Goal: Task Accomplishment & Management: Manage account settings

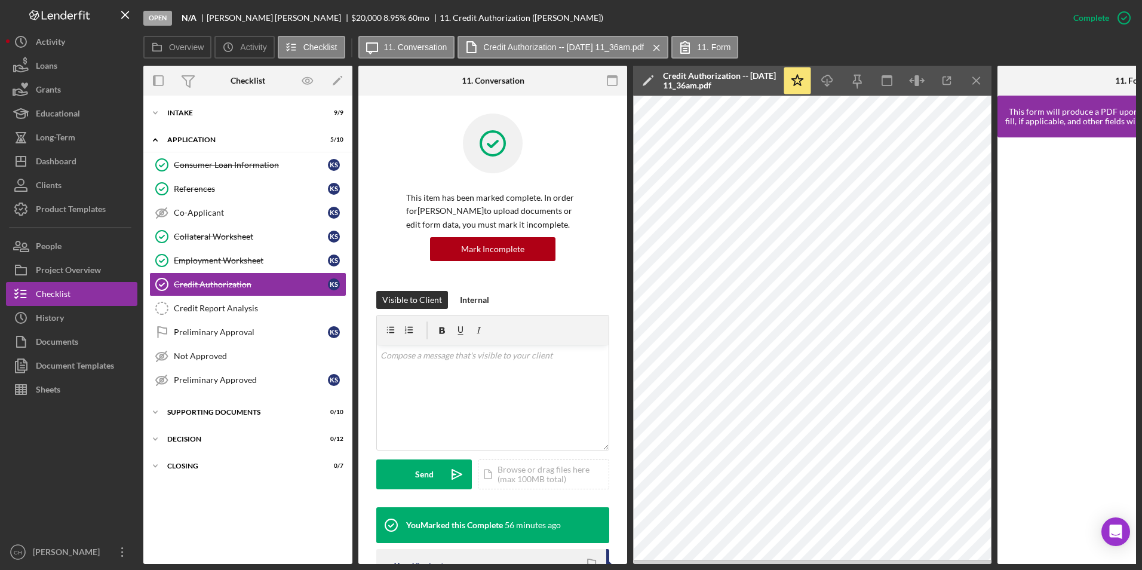
scroll to position [334, 0]
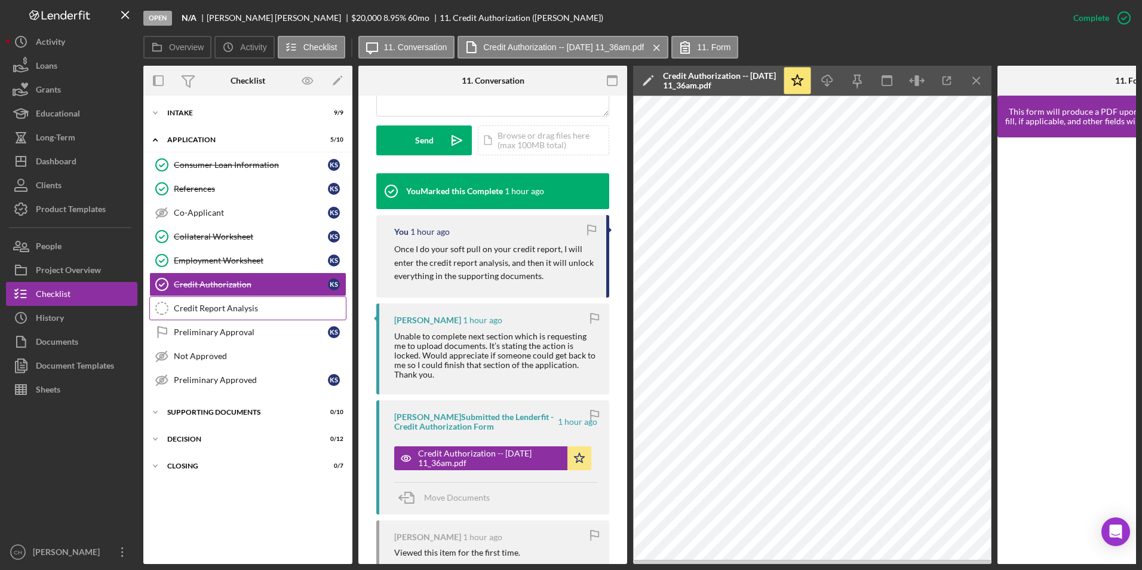
click at [207, 311] on div "Credit Report Analysis" at bounding box center [260, 308] width 172 height 10
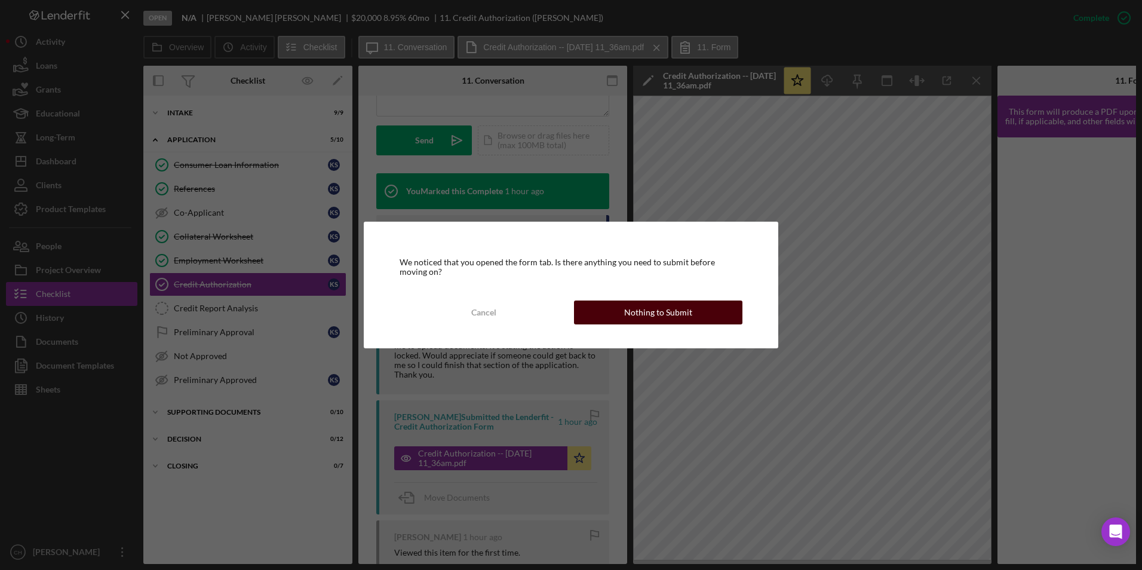
click at [614, 318] on button "Nothing to Submit" at bounding box center [658, 312] width 168 height 24
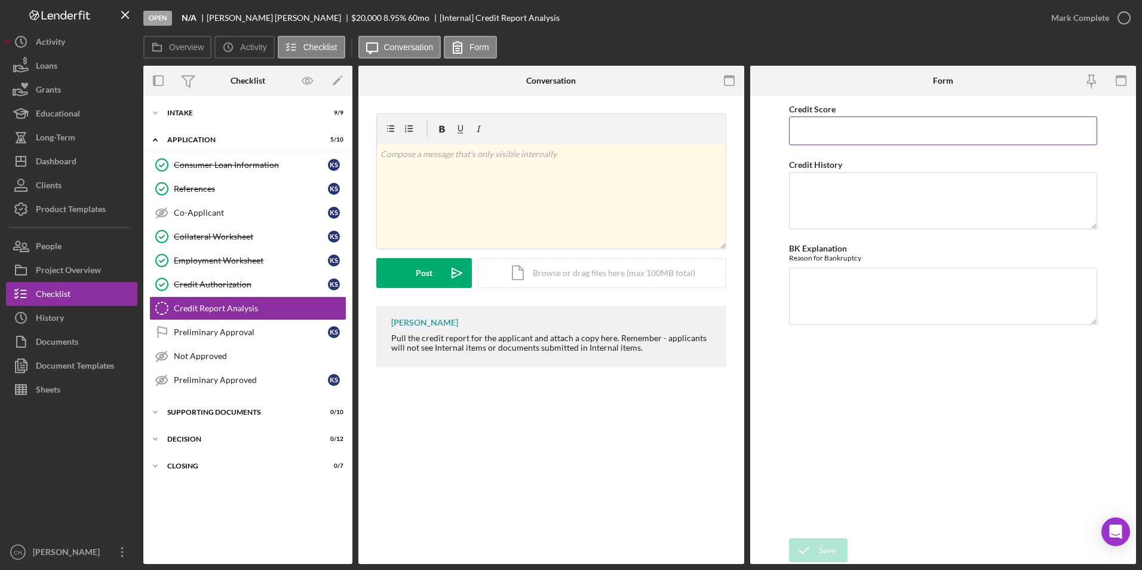
click at [837, 128] on input "Credit Score" at bounding box center [943, 130] width 309 height 29
type input "749"
click at [817, 176] on textarea "Credit History" at bounding box center [943, 200] width 309 height 57
type textarea "Only one open account, in good standing. No collections, no delinquent accounts…"
type textarea "NA"
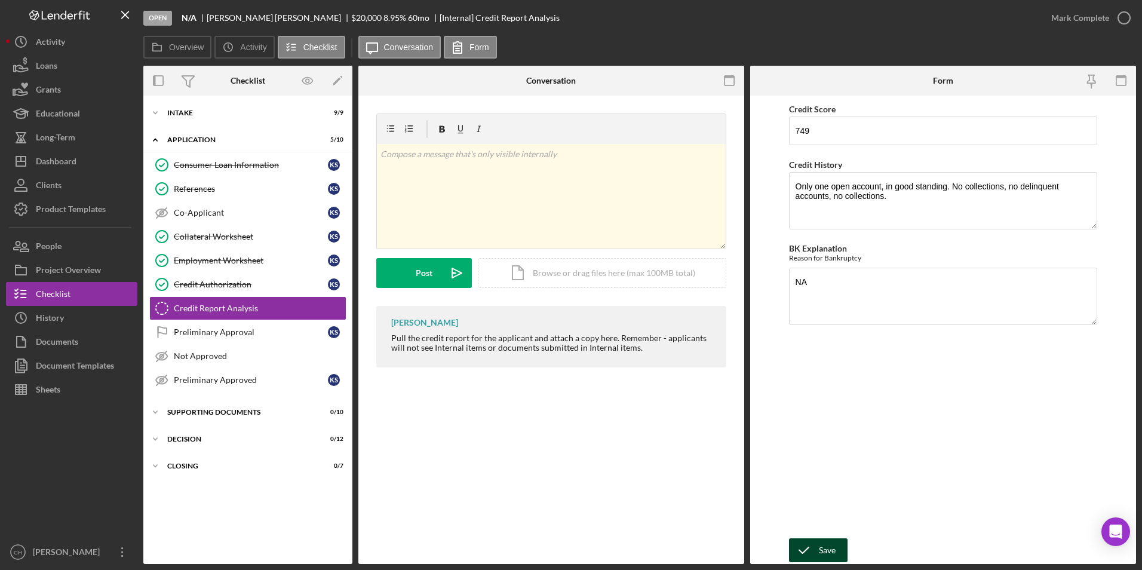
click at [832, 556] on div "Save" at bounding box center [827, 550] width 17 height 24
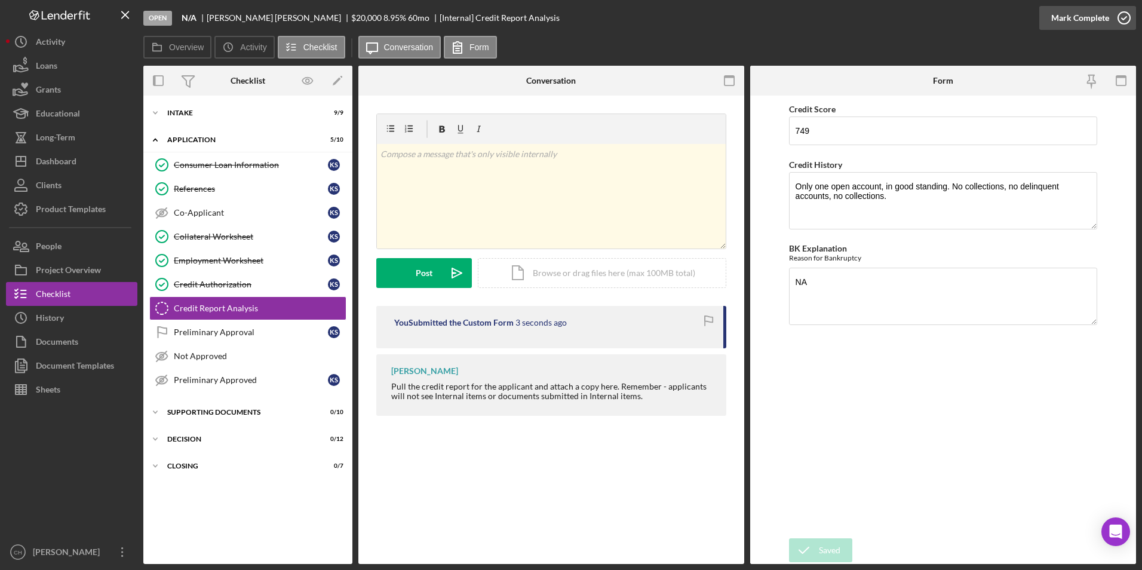
click at [1060, 12] on div "Mark Complete" at bounding box center [1080, 18] width 58 height 24
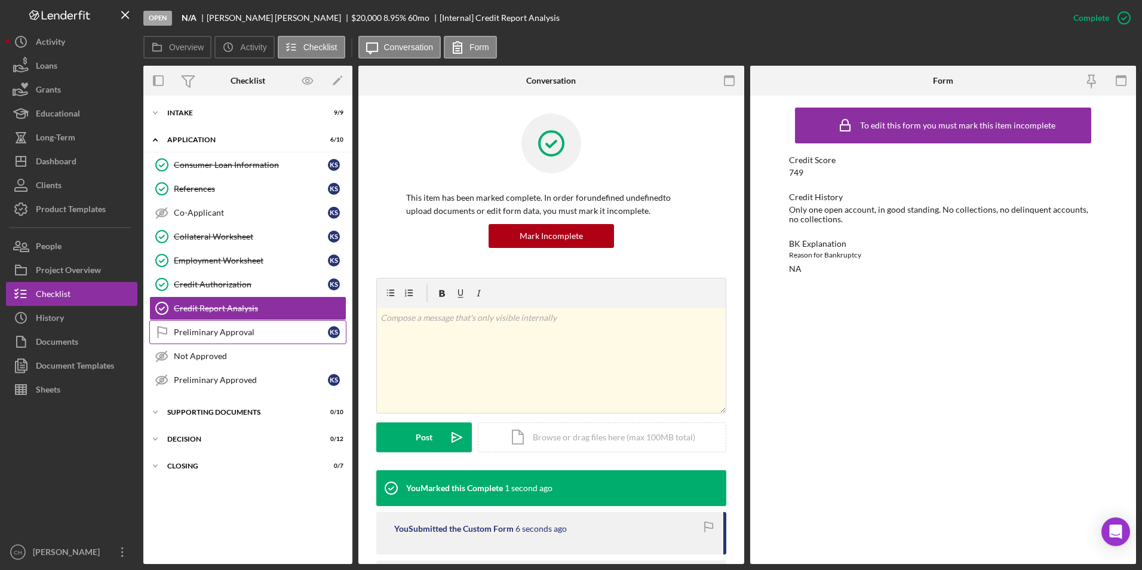
click at [191, 331] on div "Preliminary Approval" at bounding box center [251, 332] width 154 height 10
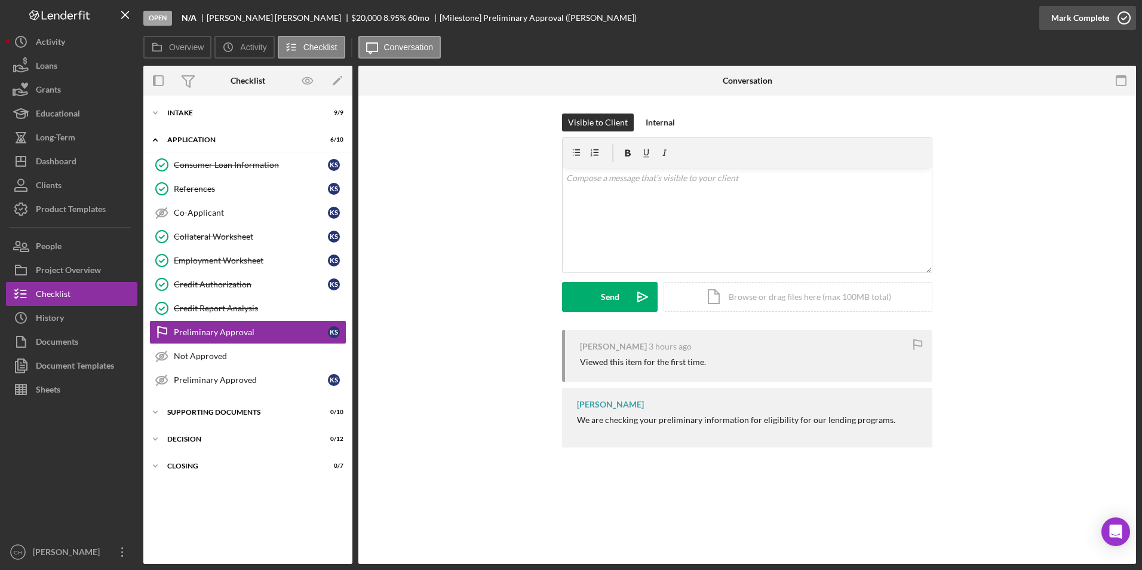
click at [1055, 22] on div "Mark Complete" at bounding box center [1080, 18] width 58 height 24
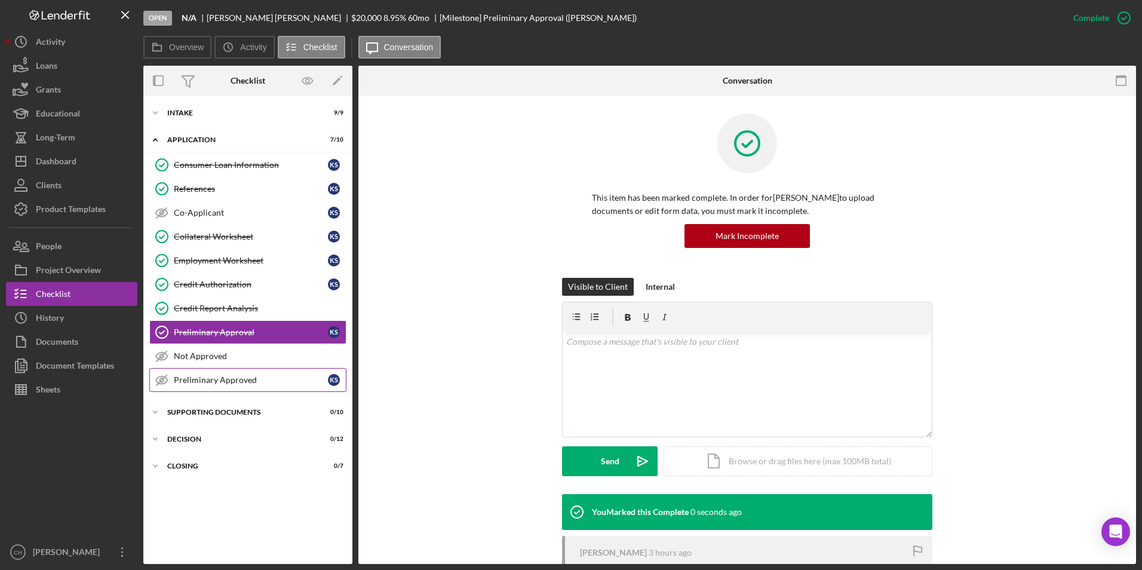
click at [161, 379] on icon "Preliminary Approved" at bounding box center [162, 380] width 30 height 30
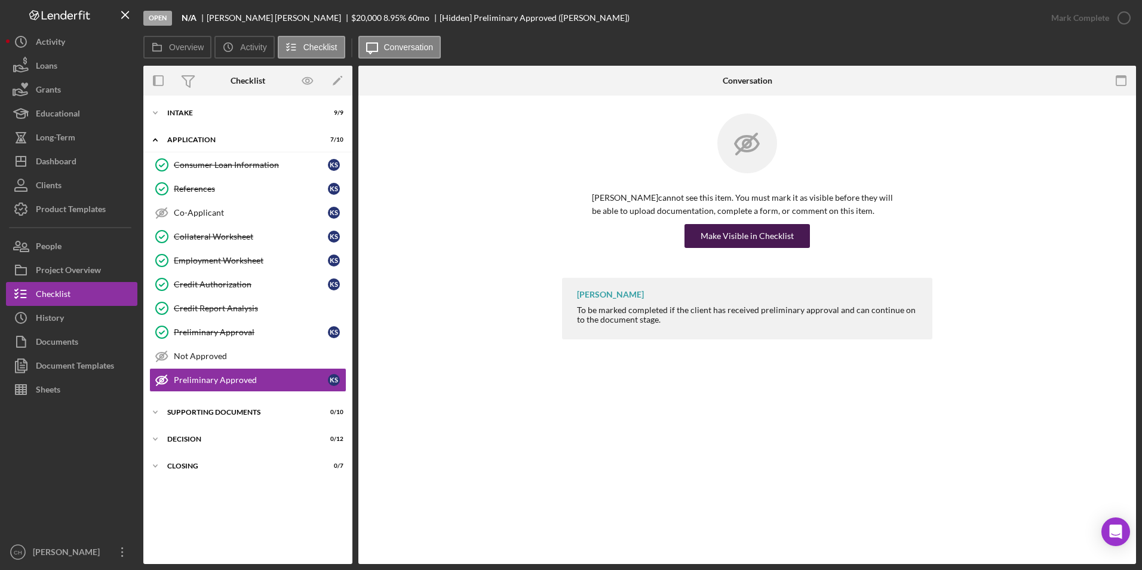
click at [736, 241] on div "Make Visible in Checklist" at bounding box center [747, 236] width 93 height 24
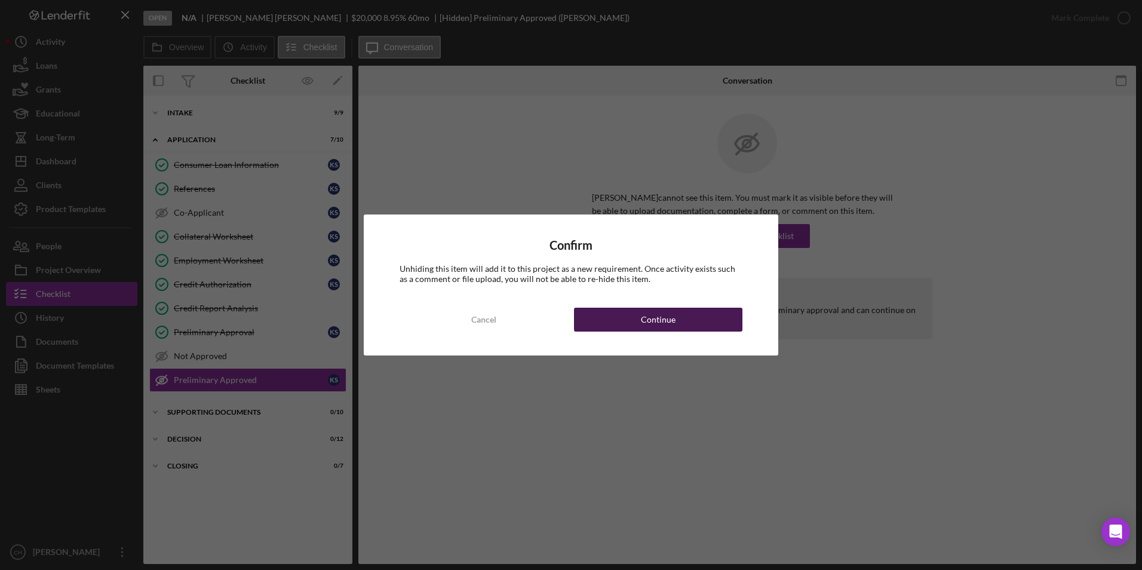
click at [696, 330] on button "Continue" at bounding box center [658, 320] width 168 height 24
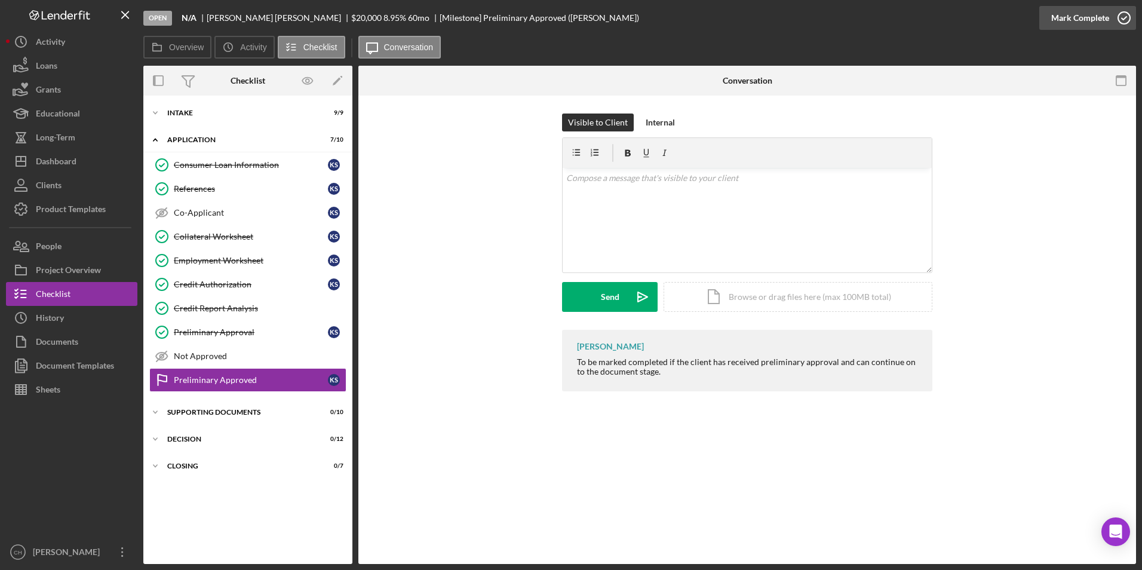
click at [1096, 21] on div "Mark Complete" at bounding box center [1080, 18] width 58 height 24
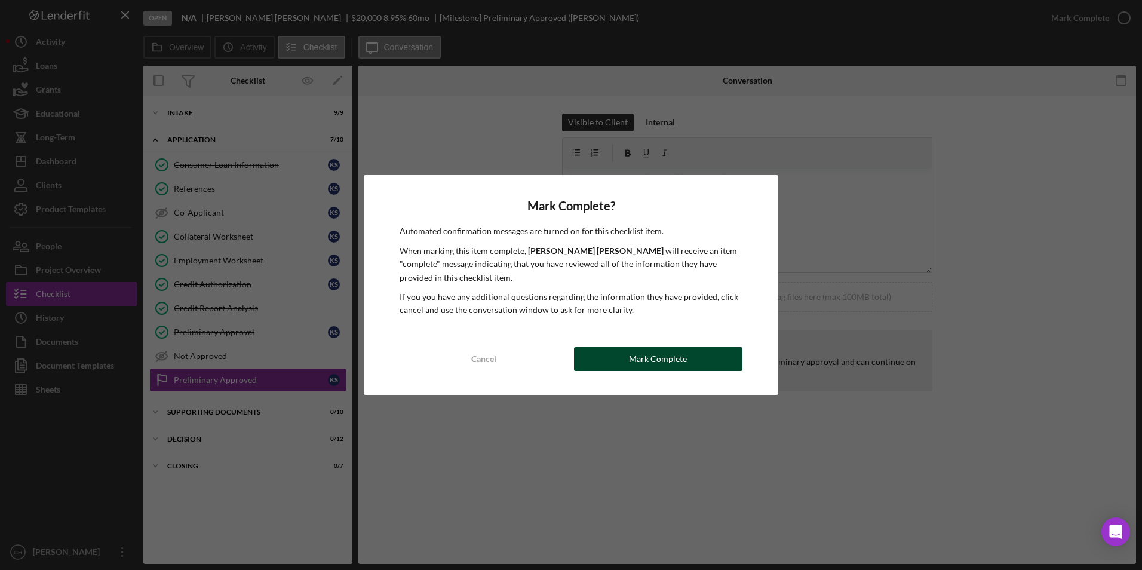
click at [623, 352] on button "Mark Complete" at bounding box center [658, 359] width 168 height 24
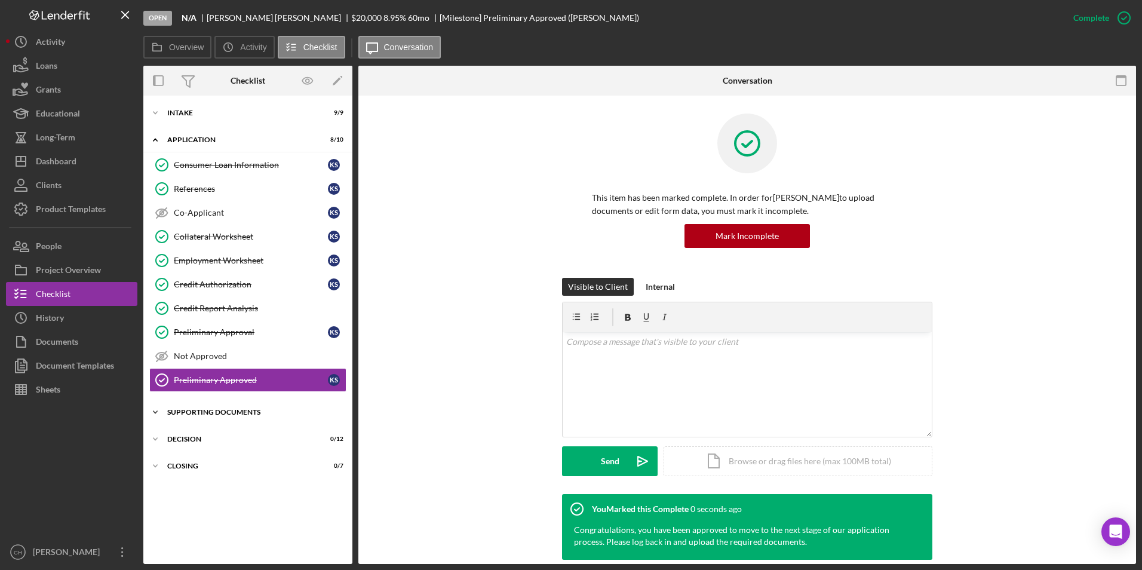
click at [192, 413] on div "Supporting Documents" at bounding box center [252, 411] width 170 height 7
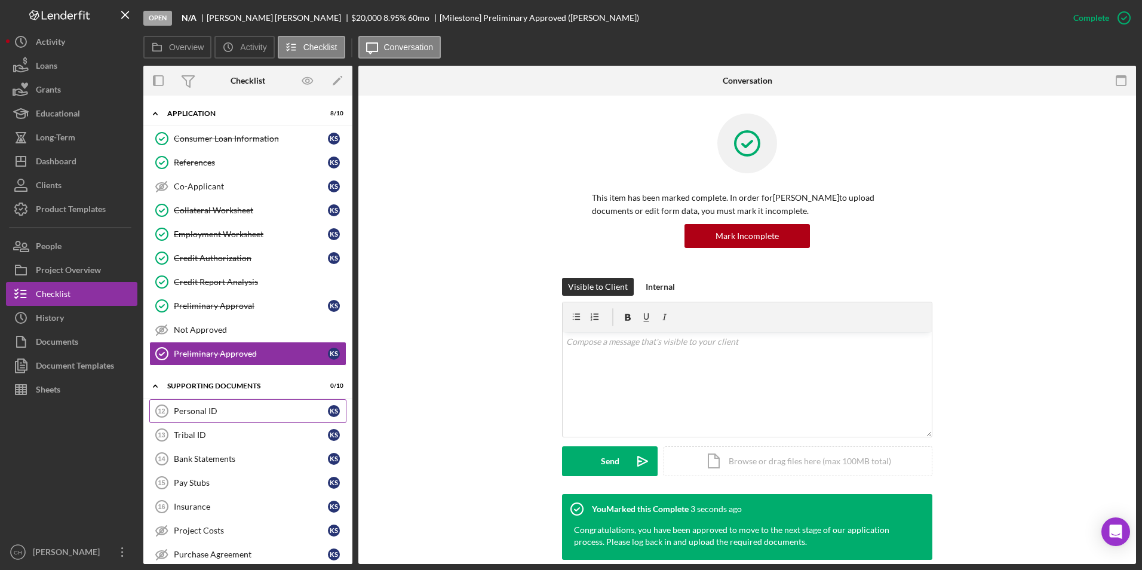
scroll to position [166, 0]
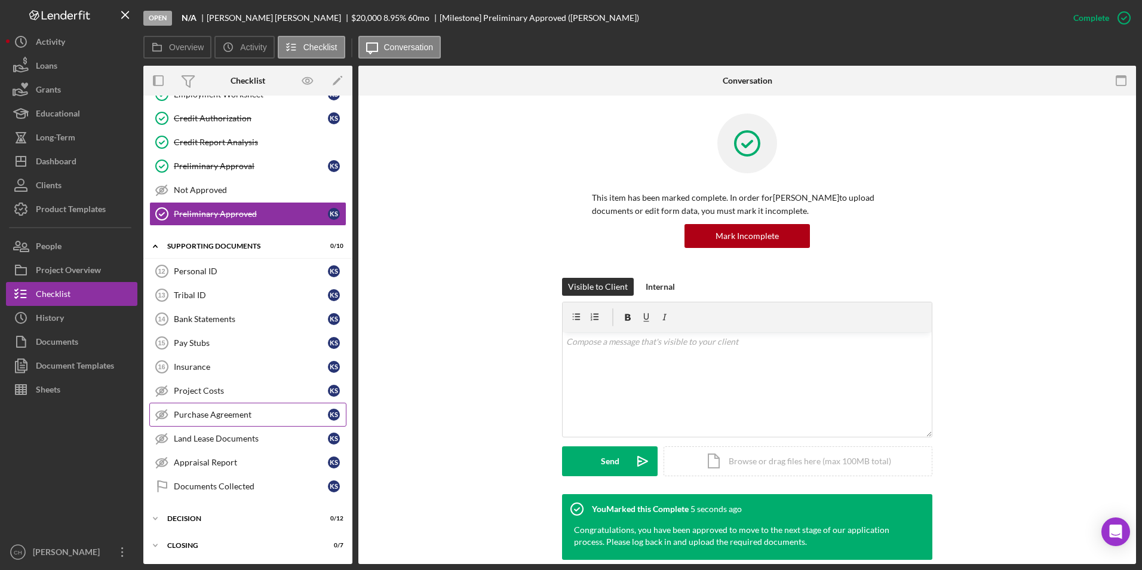
click at [219, 413] on div "Purchase Agreement" at bounding box center [251, 415] width 154 height 10
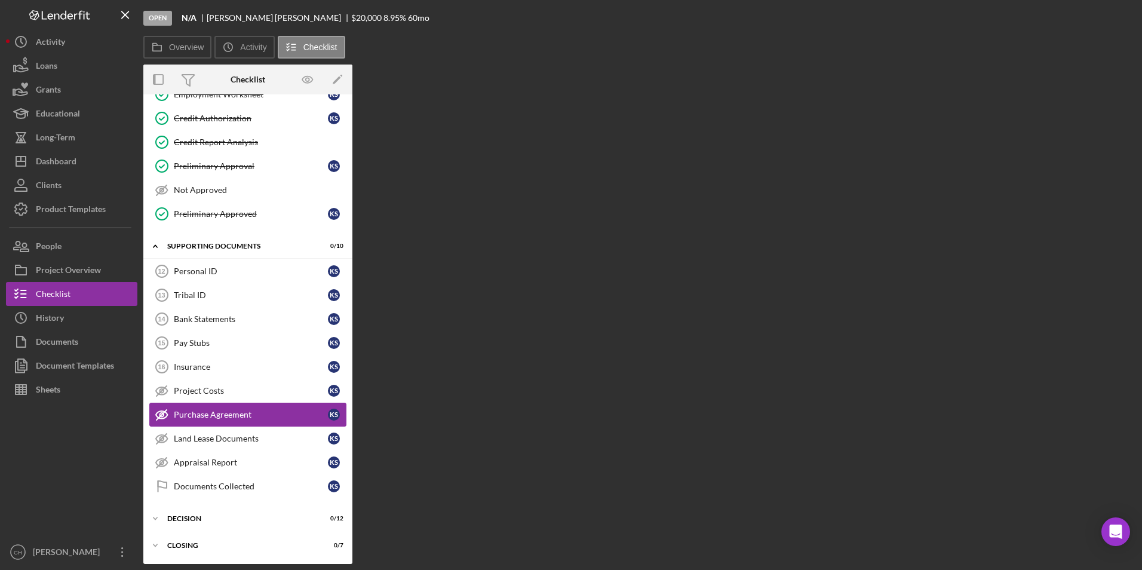
scroll to position [166, 0]
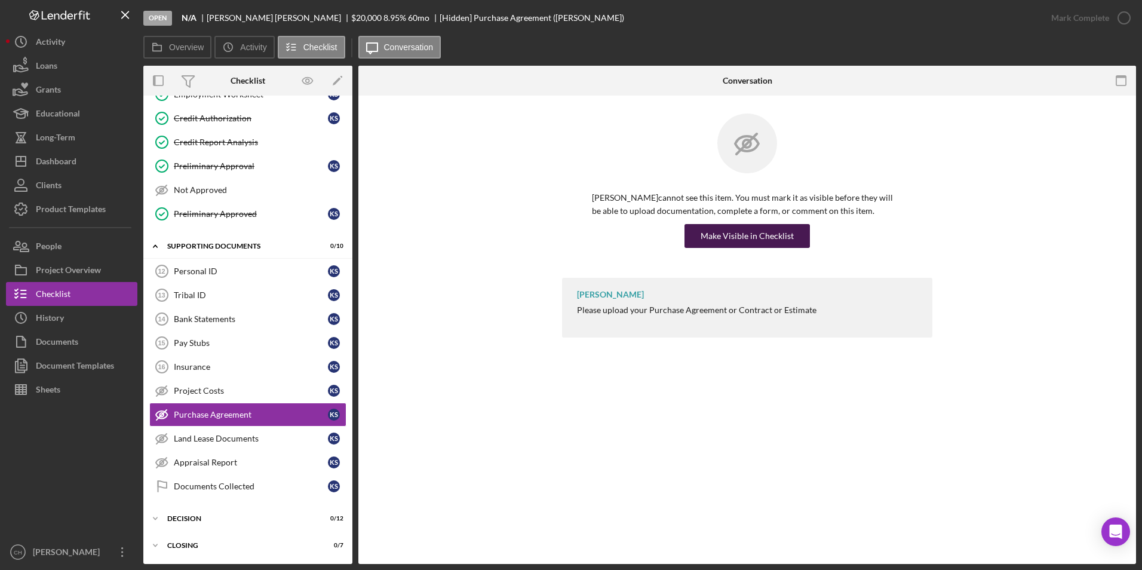
click at [759, 230] on div "Make Visible in Checklist" at bounding box center [747, 236] width 93 height 24
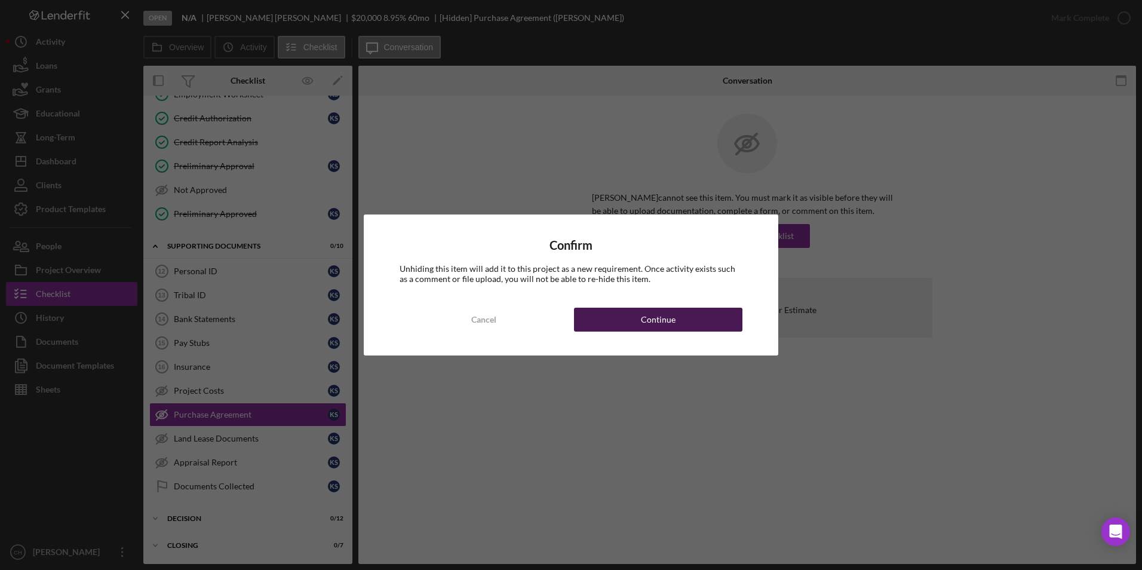
click at [677, 318] on button "Continue" at bounding box center [658, 320] width 168 height 24
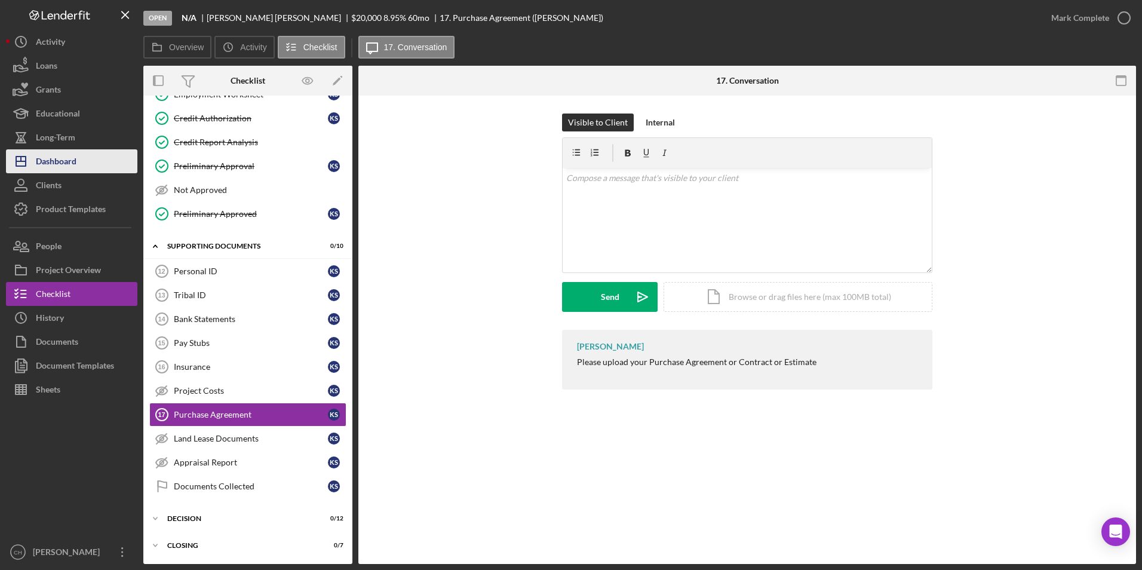
click at [70, 163] on div "Dashboard" at bounding box center [56, 162] width 41 height 27
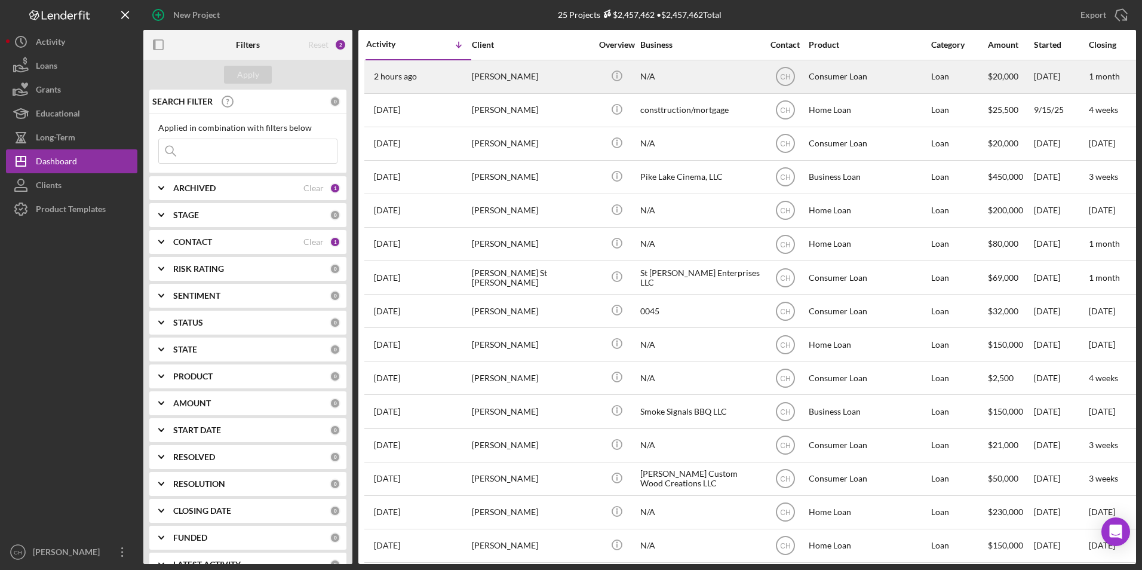
click at [540, 76] on div "[PERSON_NAME]" at bounding box center [531, 77] width 119 height 32
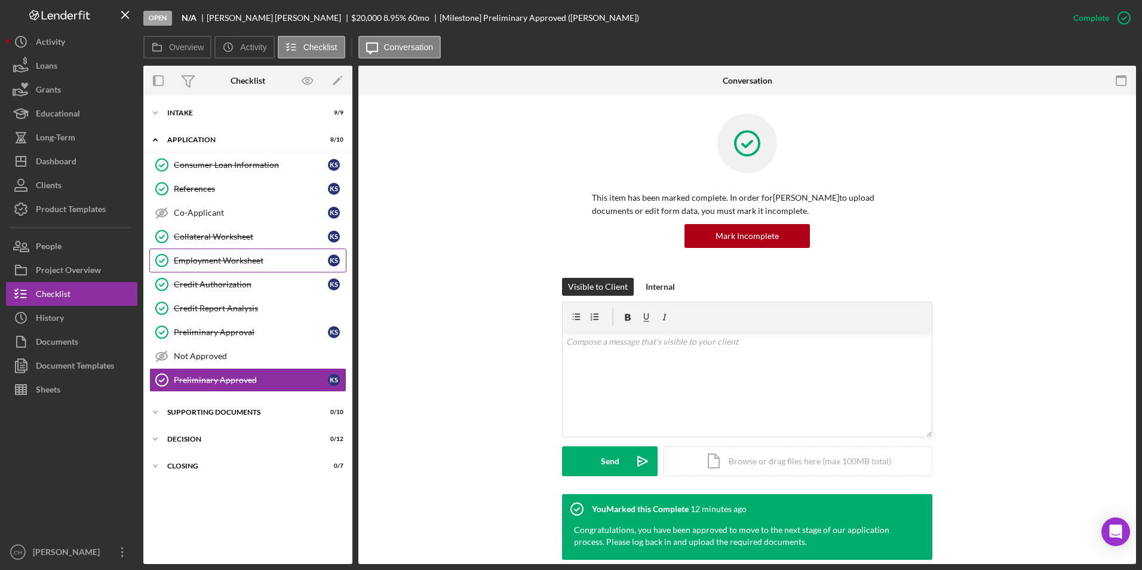
click at [244, 257] on div "Employment Worksheet" at bounding box center [251, 261] width 154 height 10
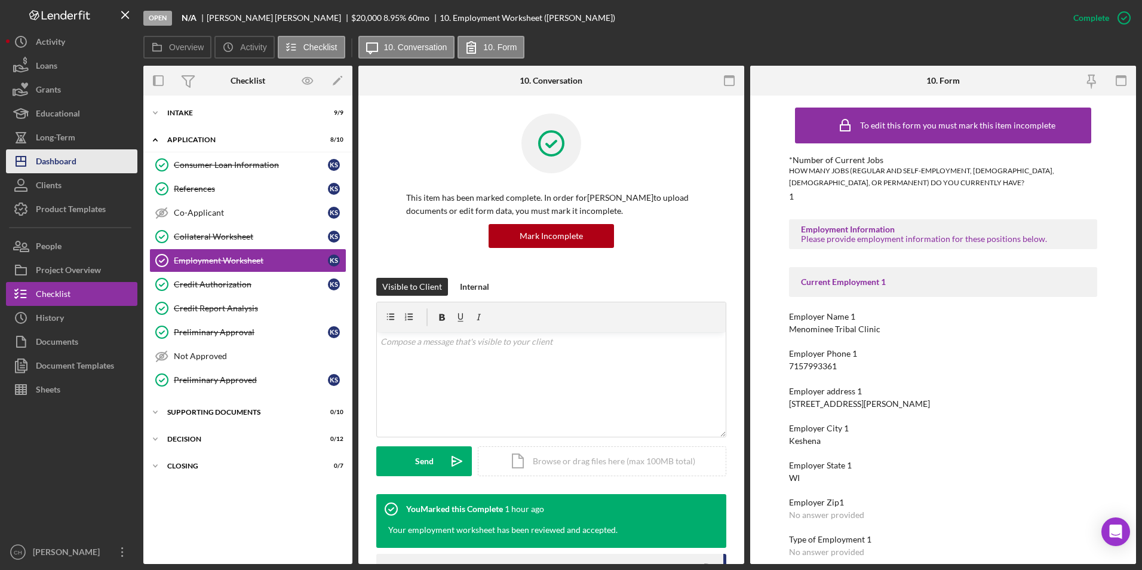
click at [106, 162] on button "Icon/Dashboard Dashboard" at bounding box center [71, 161] width 131 height 24
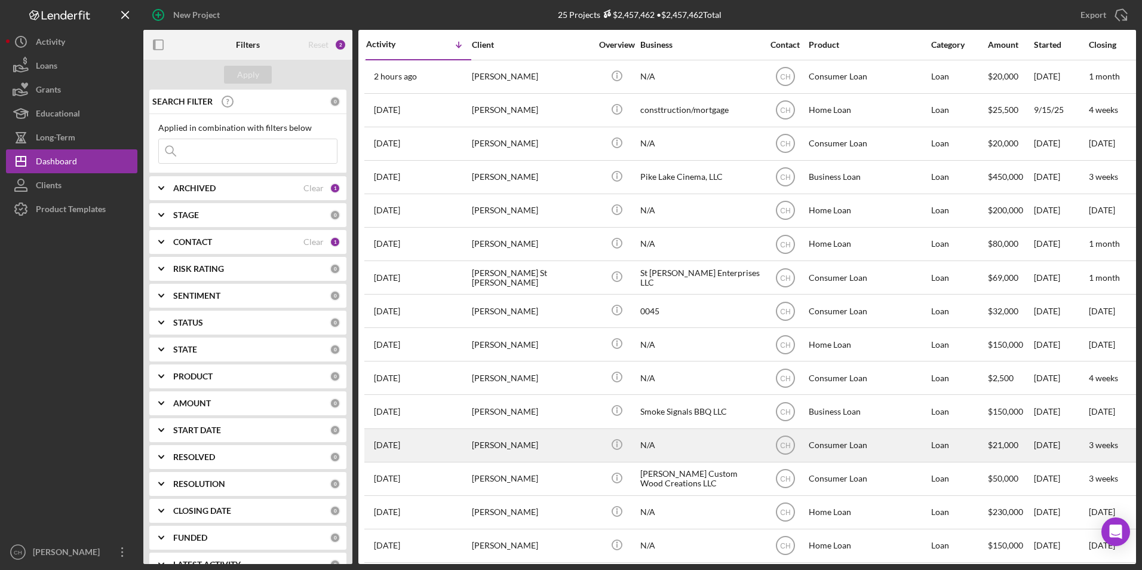
click at [498, 450] on div "[PERSON_NAME]" at bounding box center [531, 445] width 119 height 32
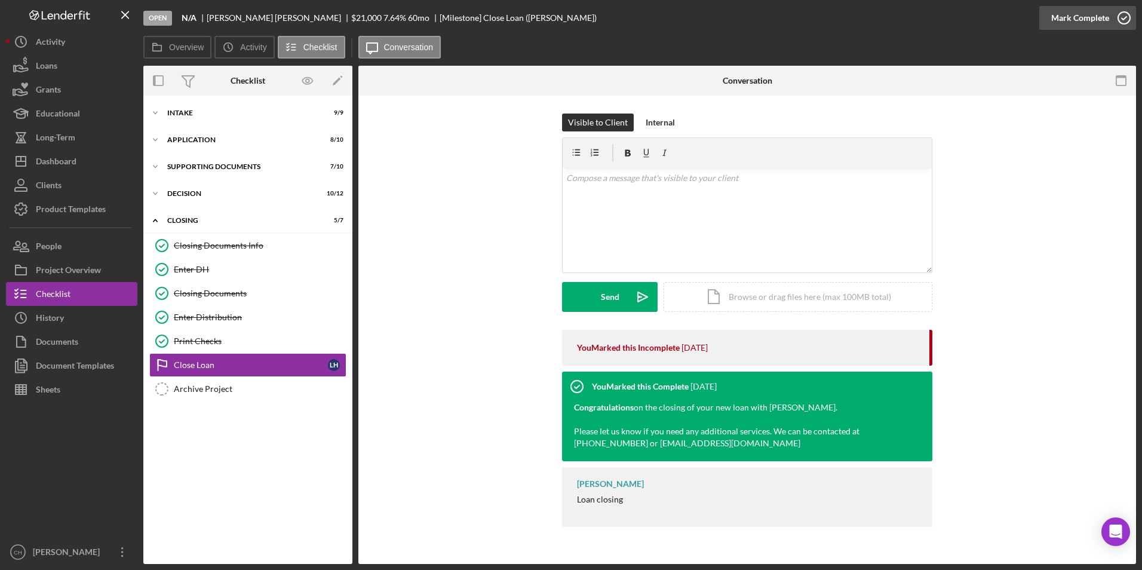
click at [1086, 22] on div "Mark Complete" at bounding box center [1080, 18] width 58 height 24
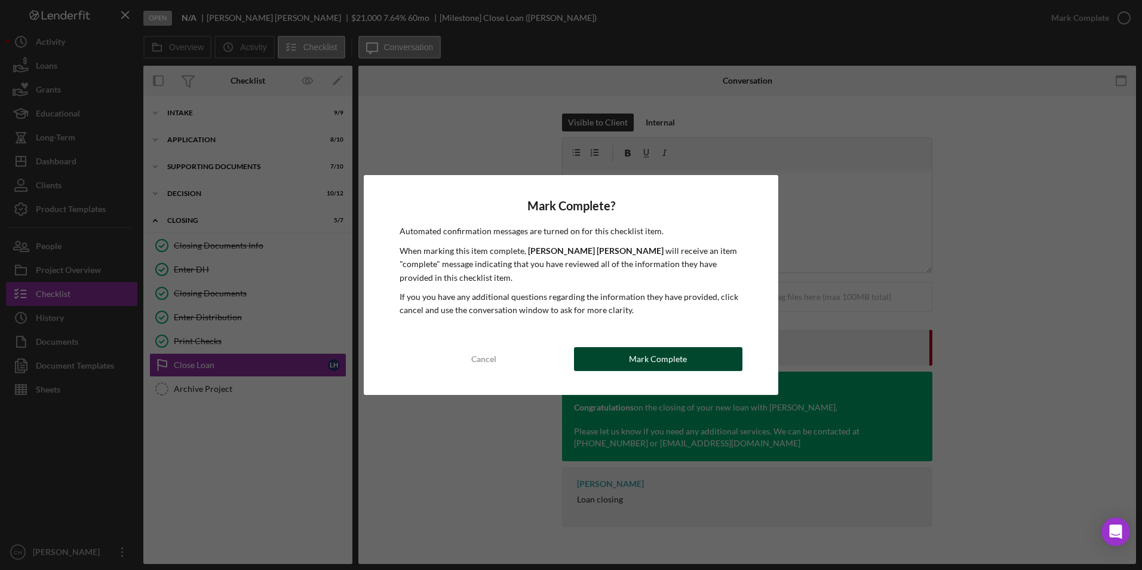
click at [629, 365] on button "Mark Complete" at bounding box center [658, 359] width 168 height 24
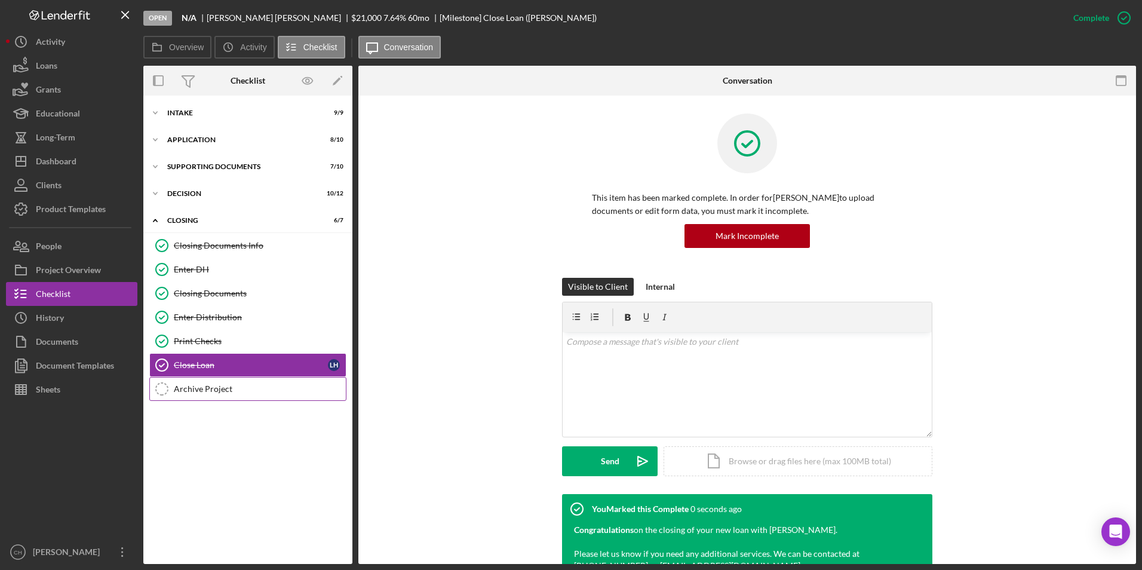
click at [191, 388] on div "Archive Project" at bounding box center [260, 389] width 172 height 10
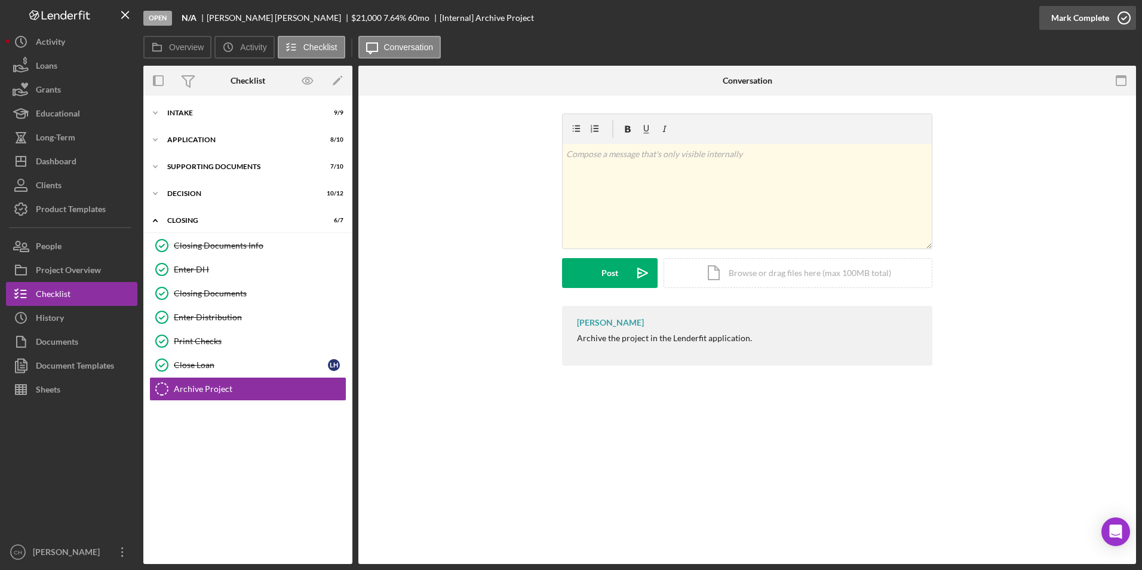
click at [1086, 18] on div "Mark Complete" at bounding box center [1080, 18] width 58 height 24
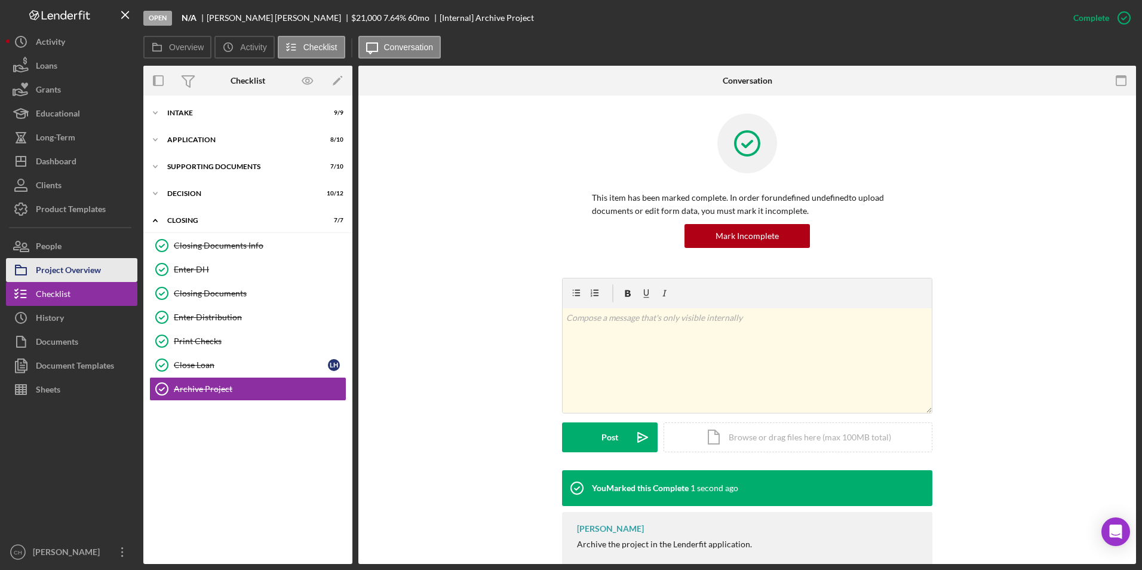
click at [63, 263] on div "Project Overview" at bounding box center [68, 271] width 65 height 27
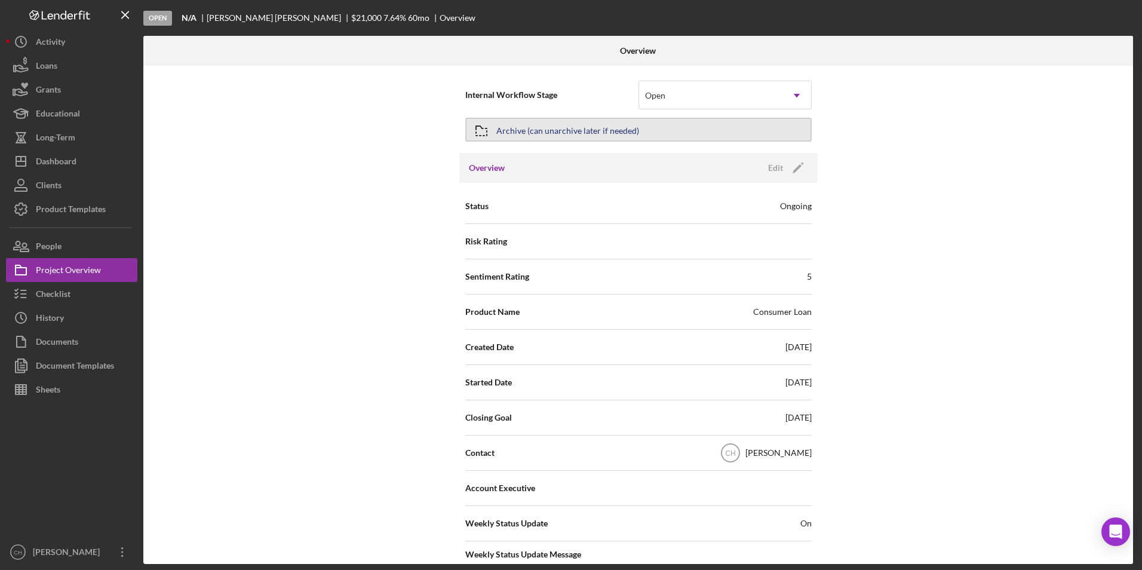
click at [601, 129] on div "Archive (can unarchive later if needed)" at bounding box center [567, 129] width 143 height 21
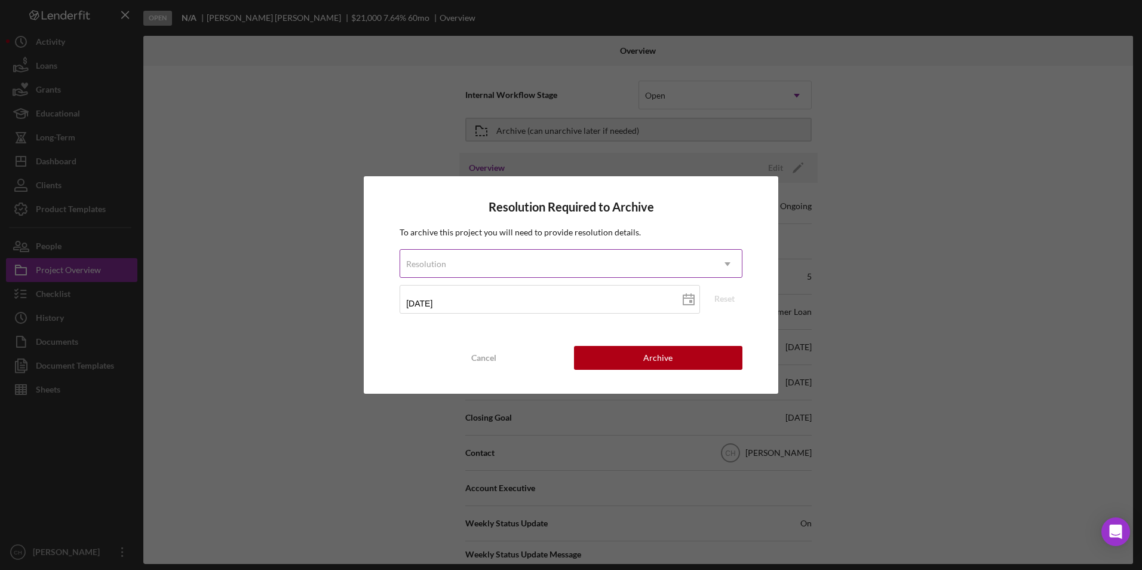
click at [429, 272] on div "Resolution" at bounding box center [556, 263] width 313 height 27
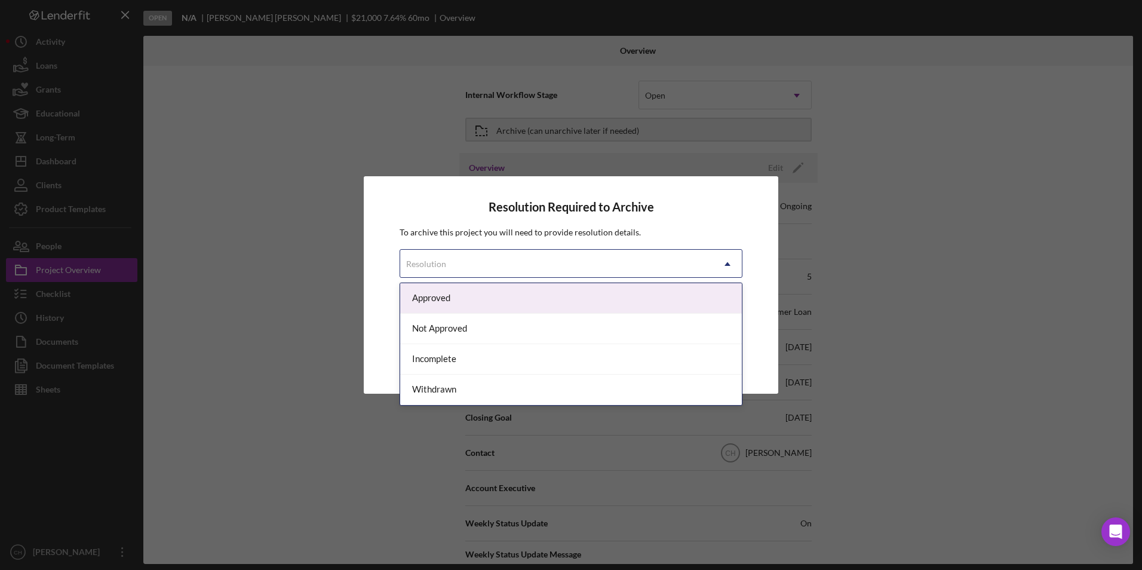
click at [441, 303] on div "Approved" at bounding box center [571, 298] width 342 height 30
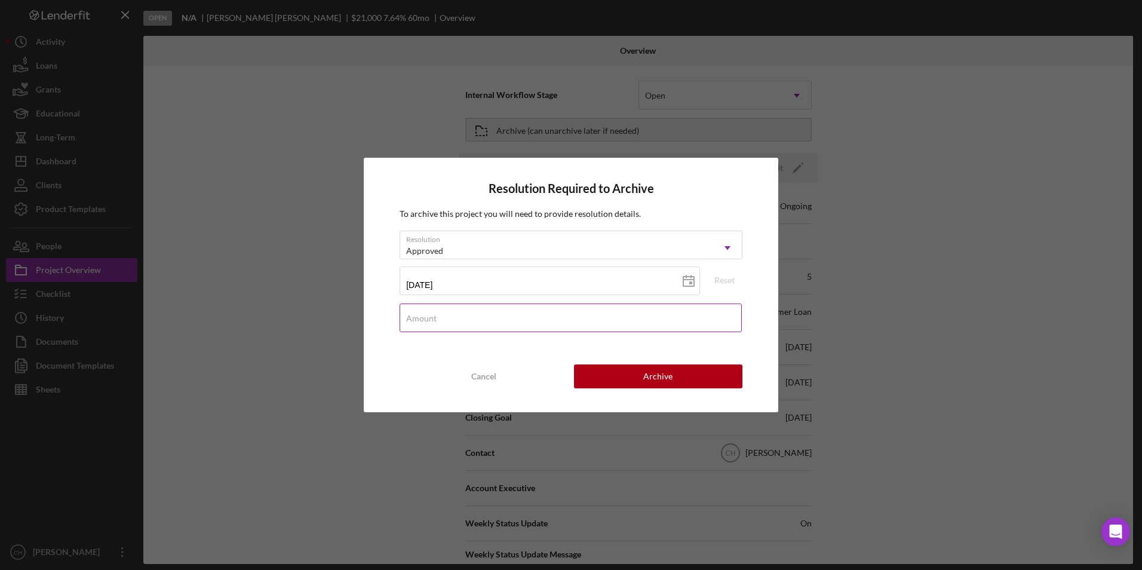
click at [440, 314] on div "Amount" at bounding box center [571, 318] width 343 height 30
type input "$28,609"
click at [656, 382] on div "Archive" at bounding box center [657, 376] width 29 height 24
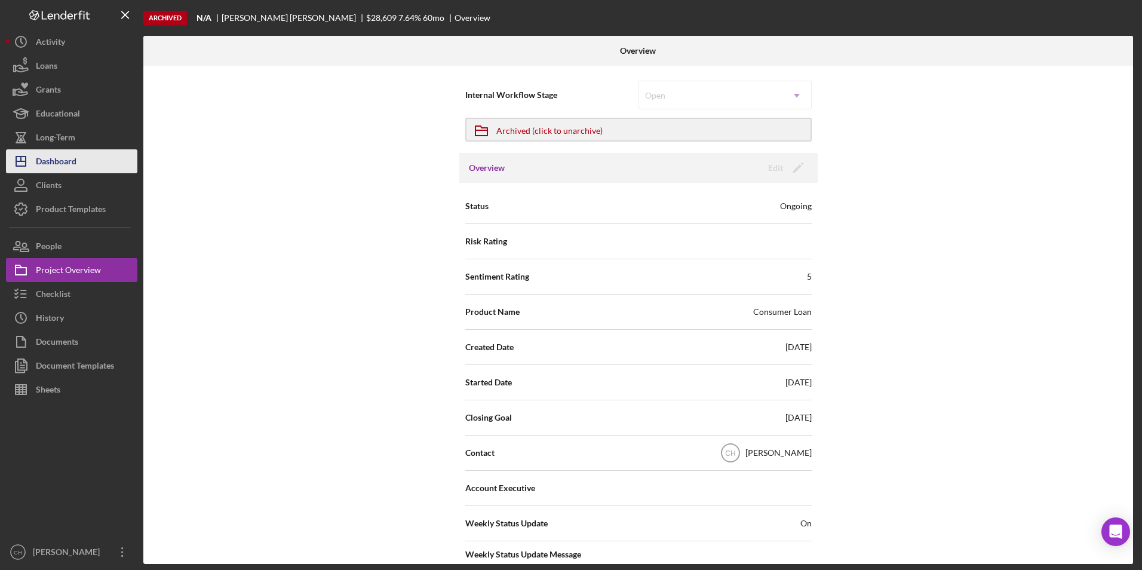
click at [54, 159] on div "Dashboard" at bounding box center [56, 162] width 41 height 27
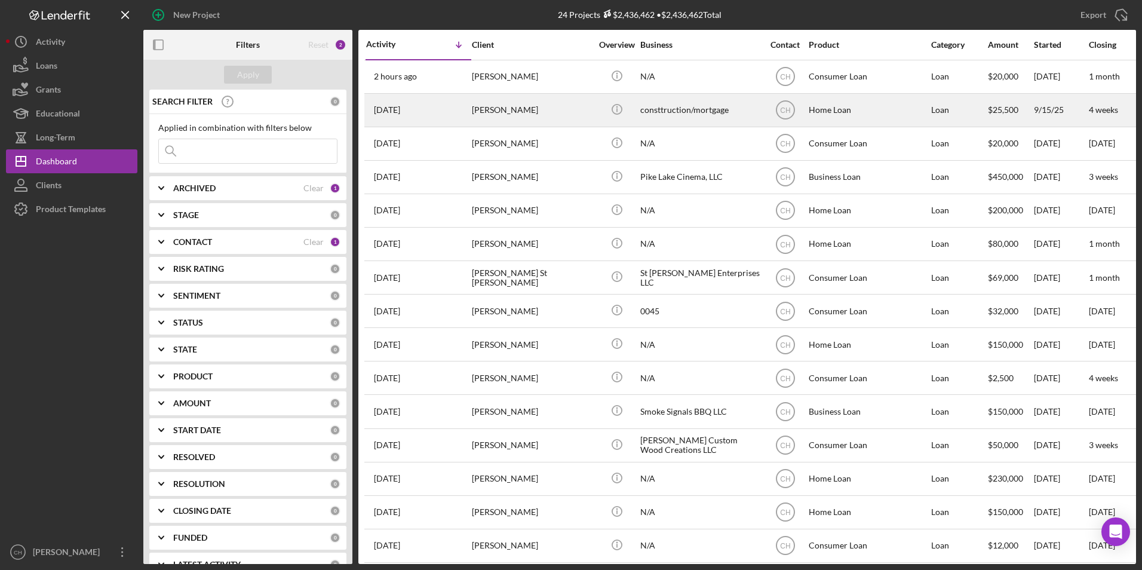
click at [567, 113] on div "[PERSON_NAME]" at bounding box center [531, 110] width 119 height 32
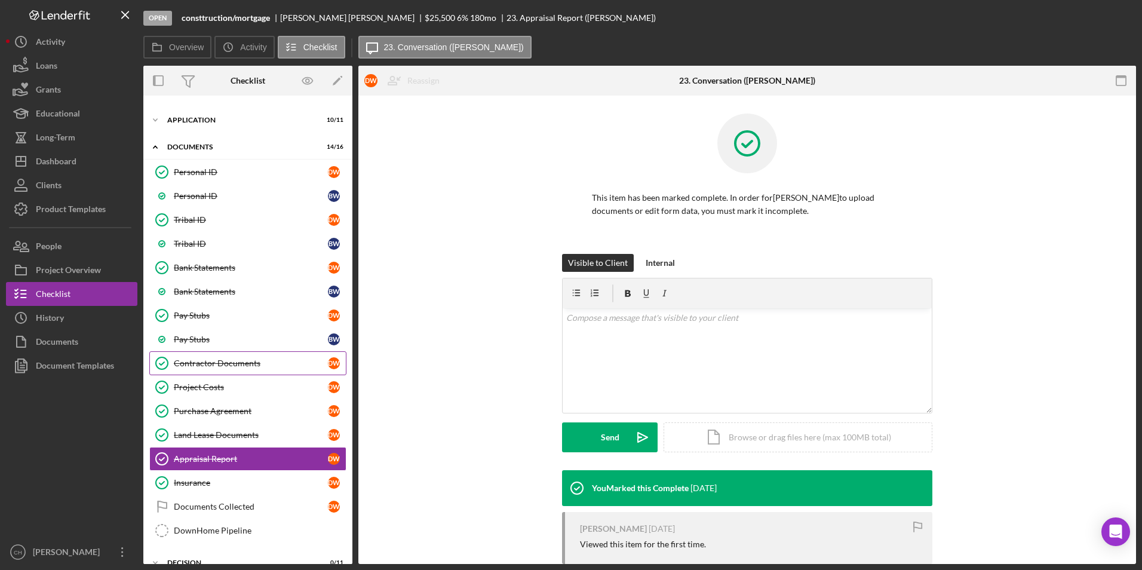
scroll to position [116, 0]
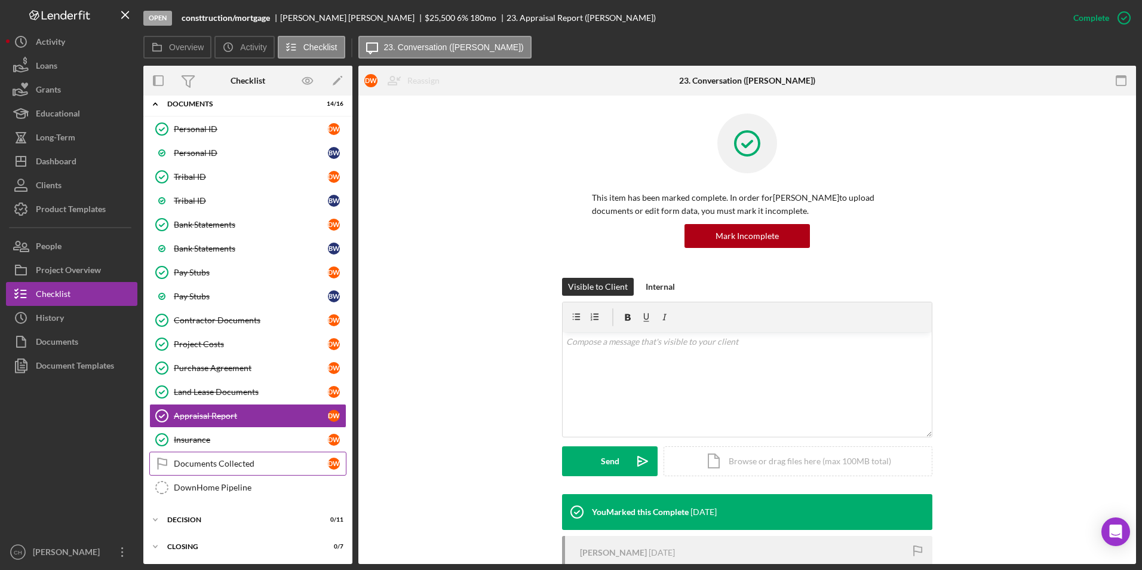
click at [213, 465] on div "Documents Collected" at bounding box center [251, 464] width 154 height 10
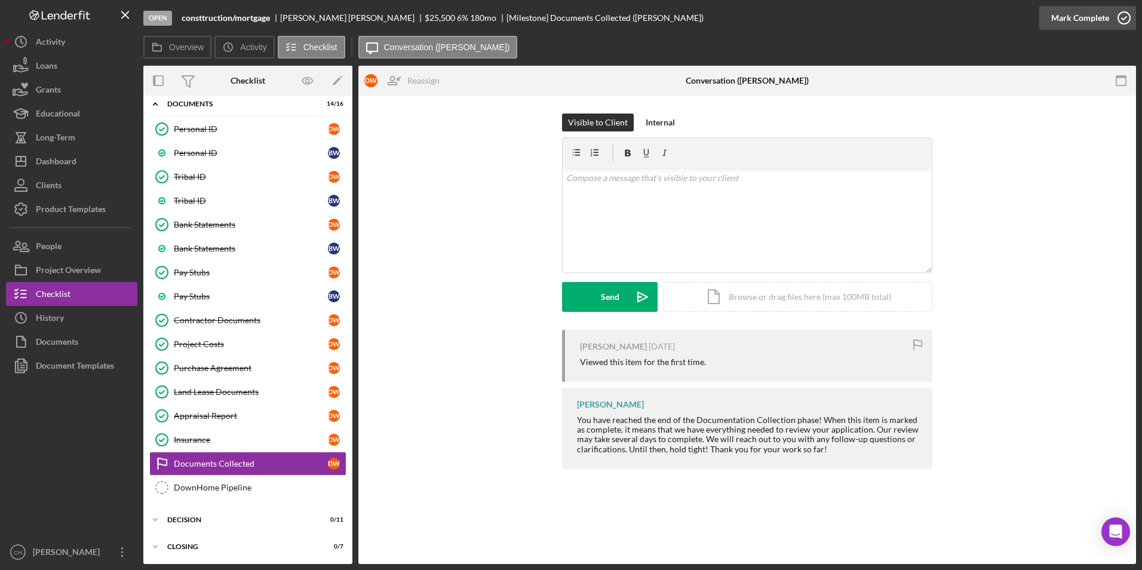
click at [1077, 14] on div "Mark Complete" at bounding box center [1080, 18] width 58 height 24
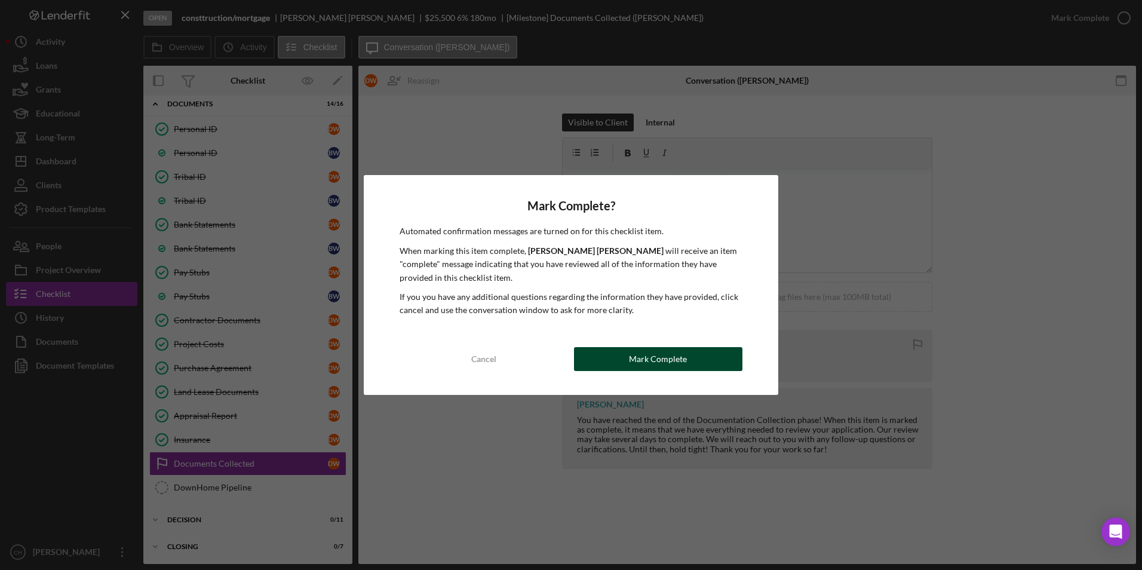
click at [615, 354] on button "Mark Complete" at bounding box center [658, 359] width 168 height 24
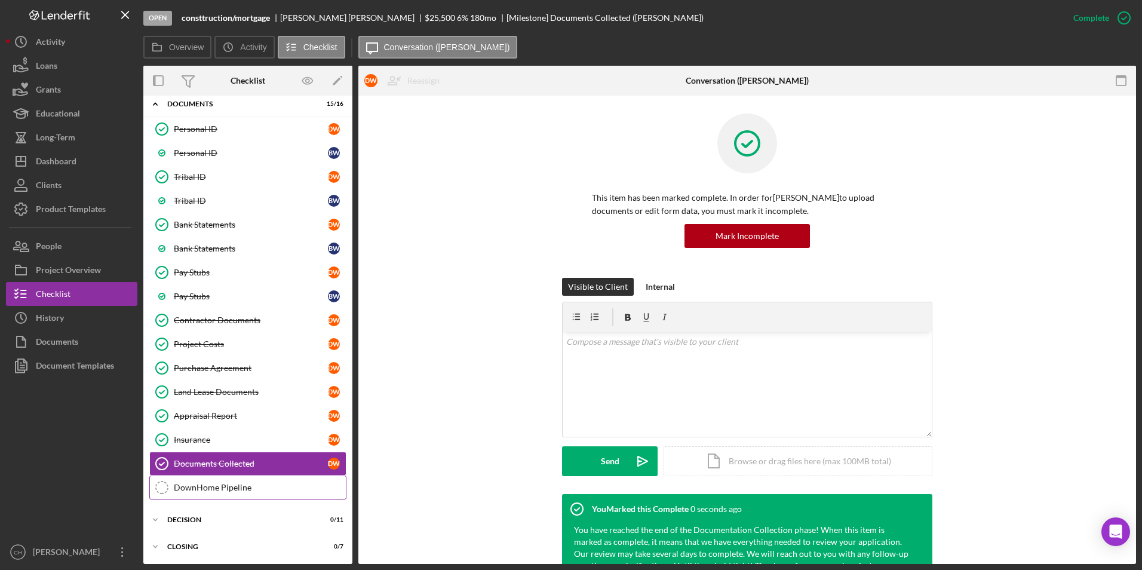
click at [216, 492] on div "DownHome Pipeline" at bounding box center [260, 488] width 172 height 10
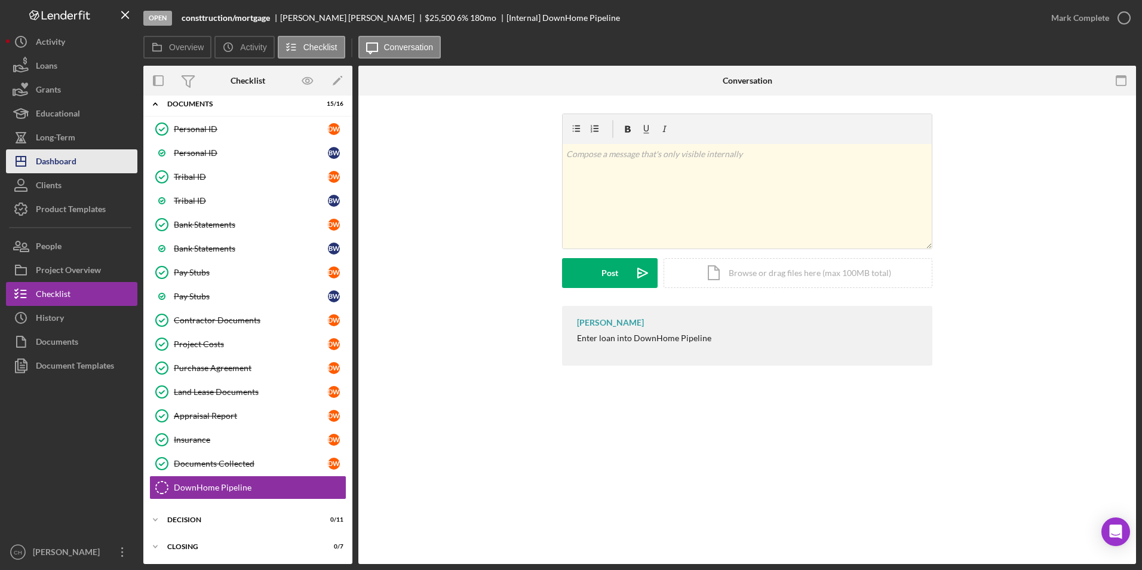
click at [66, 163] on div "Dashboard" at bounding box center [56, 162] width 41 height 27
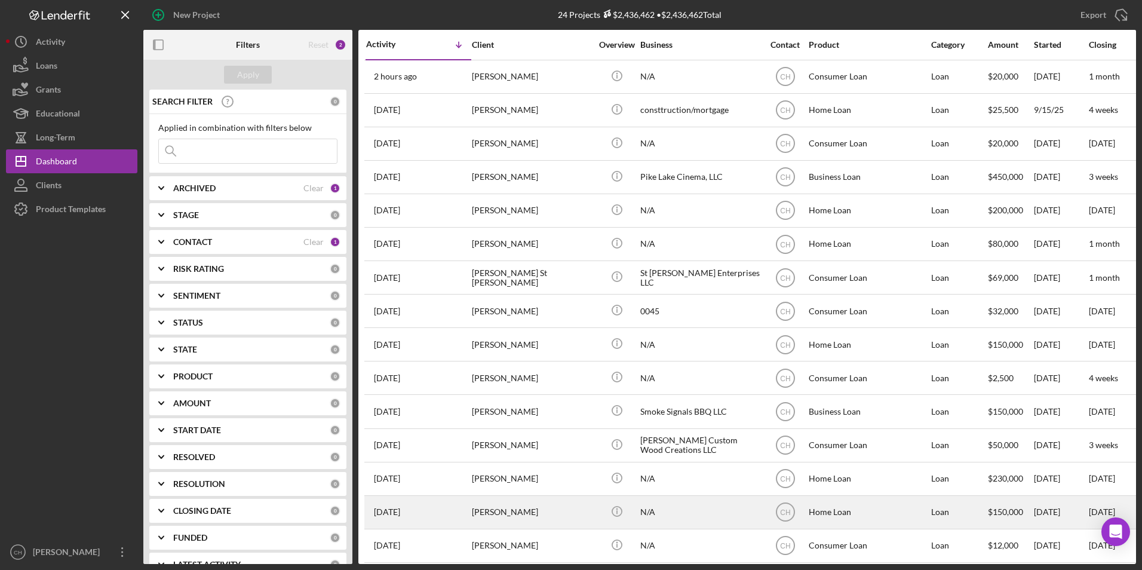
click at [536, 512] on div "[PERSON_NAME]" at bounding box center [531, 512] width 119 height 32
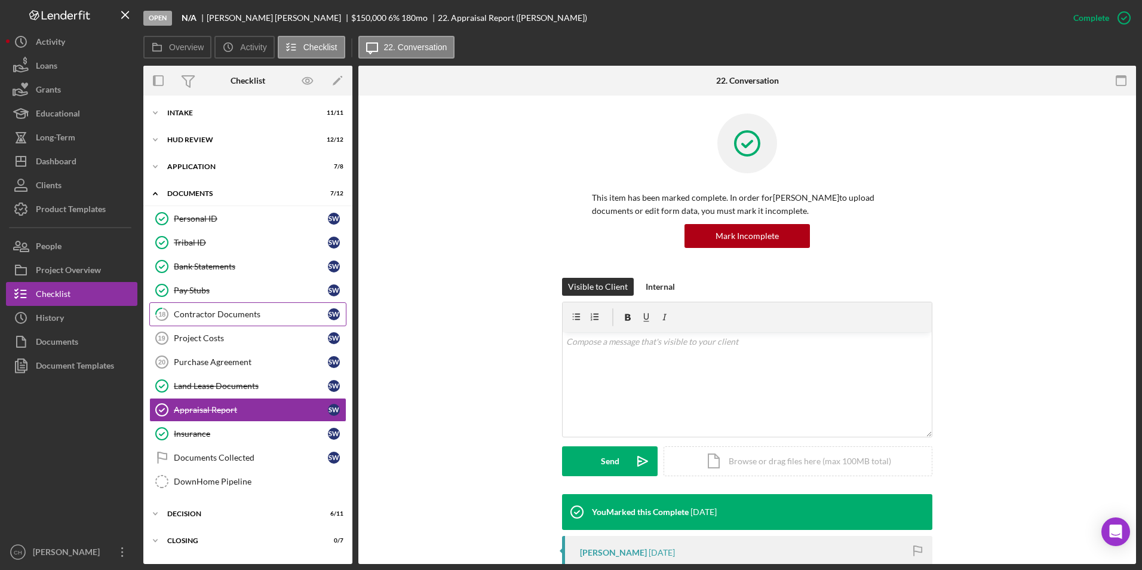
click at [236, 304] on link "18 Contractor Documents S W" at bounding box center [247, 314] width 197 height 24
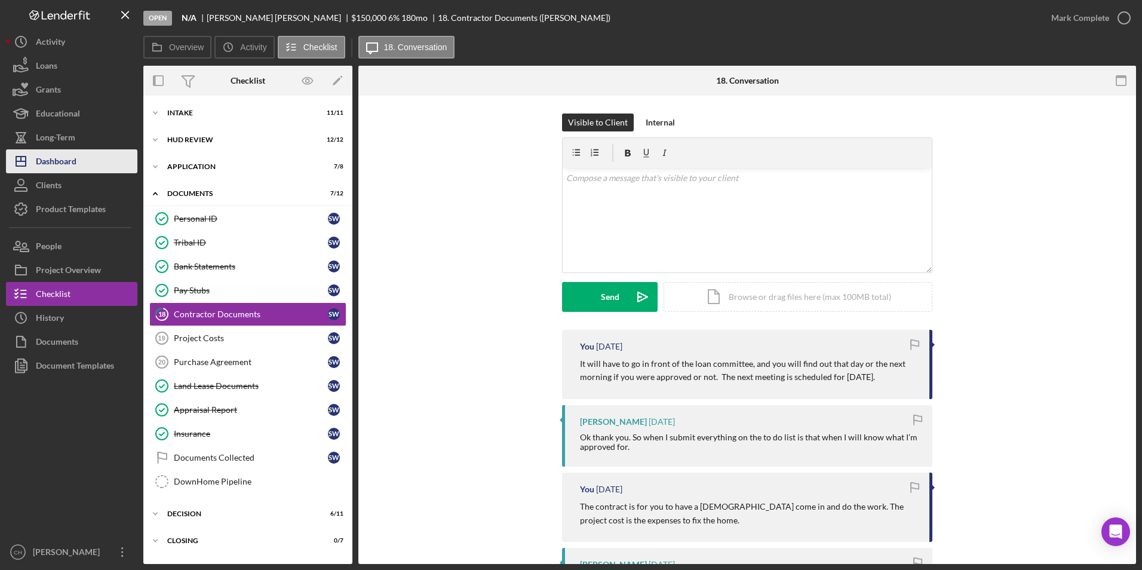
click at [119, 167] on button "Icon/Dashboard Dashboard" at bounding box center [71, 161] width 131 height 24
